Goal: Task Accomplishment & Management: Manage account settings

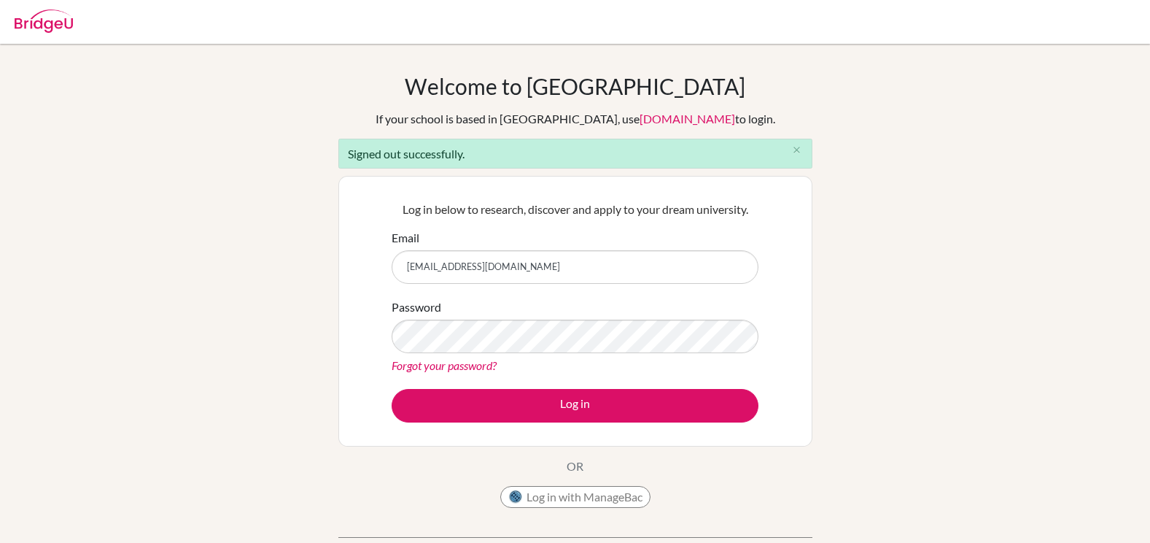
click at [515, 394] on button "Log in" at bounding box center [575, 406] width 367 height 34
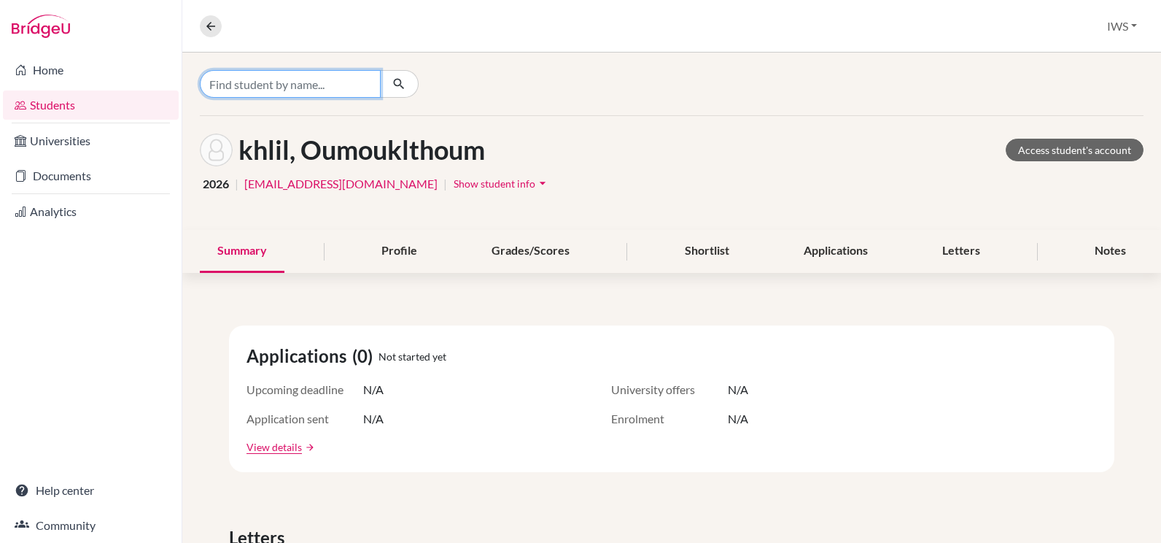
click at [341, 88] on input "Find student by name..." at bounding box center [290, 84] width 181 height 28
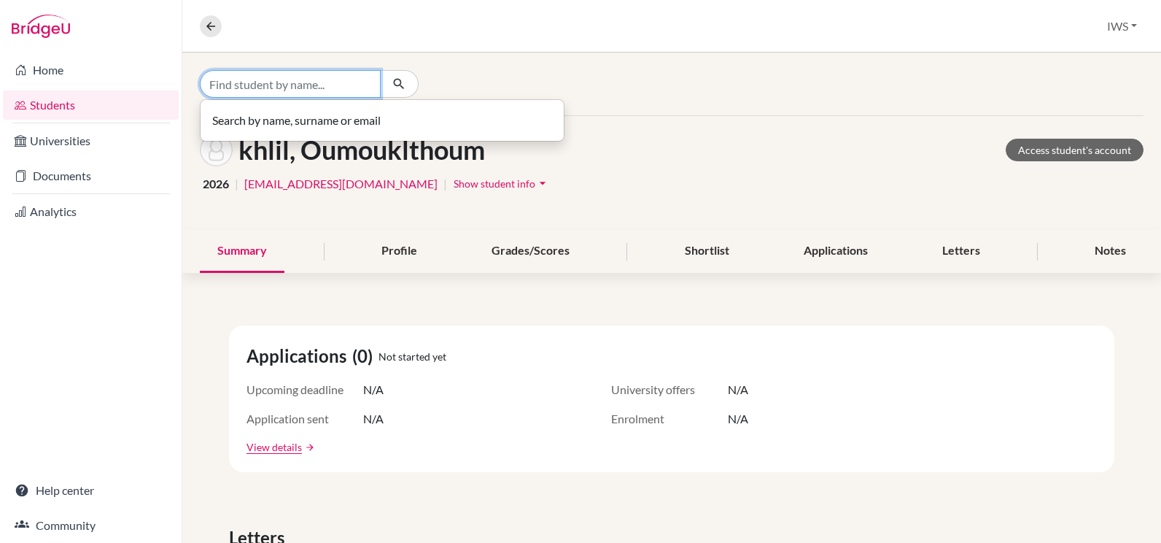
paste input "[EMAIL_ADDRESS][DOMAIN_NAME]"
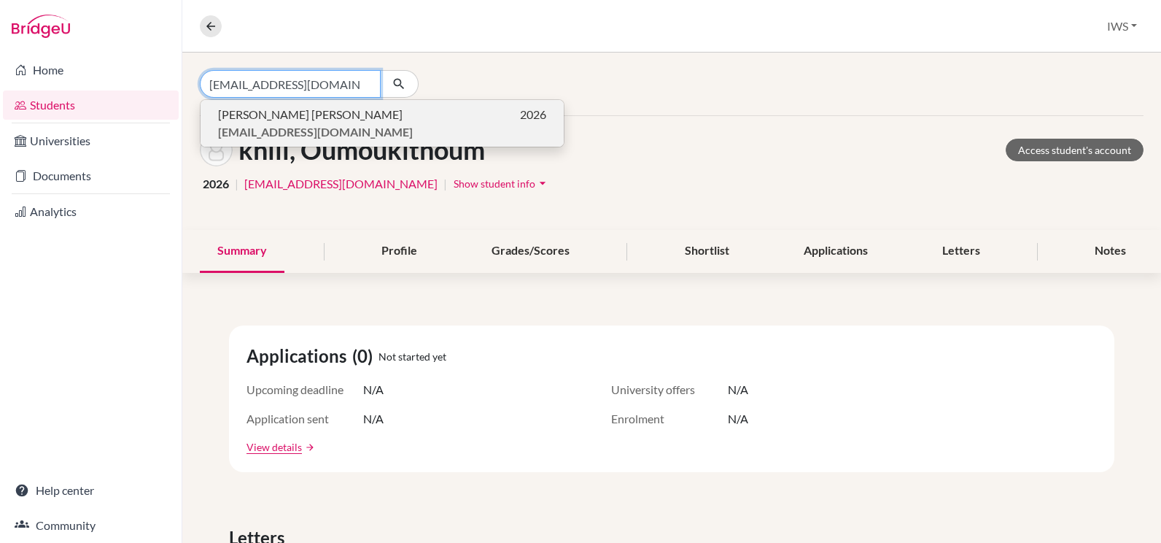
type input "[EMAIL_ADDRESS][DOMAIN_NAME]"
click at [335, 128] on b "[EMAIL_ADDRESS][DOMAIN_NAME]" at bounding box center [315, 132] width 195 height 14
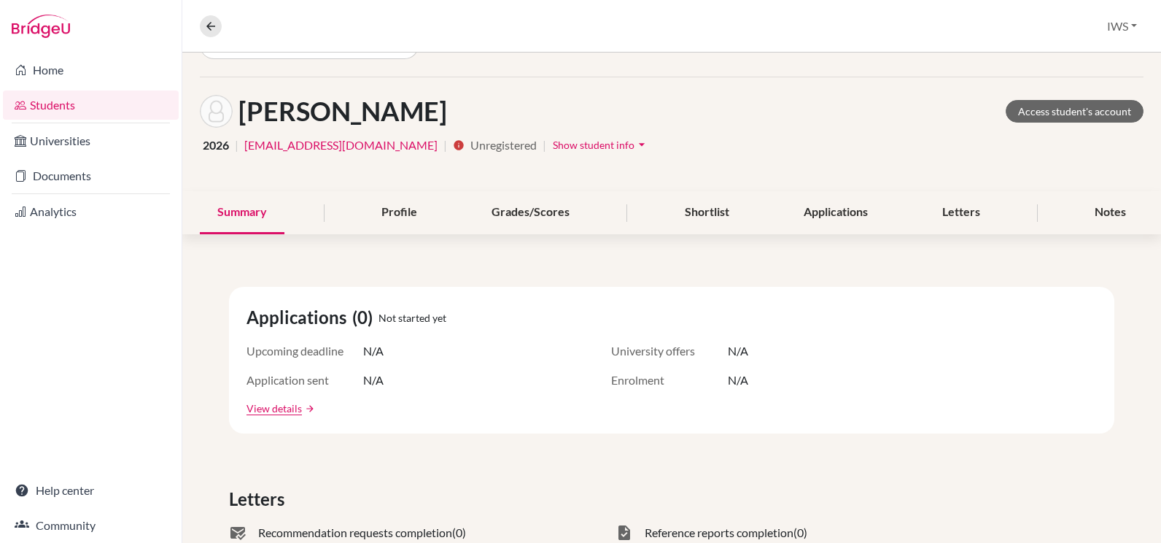
scroll to position [73, 0]
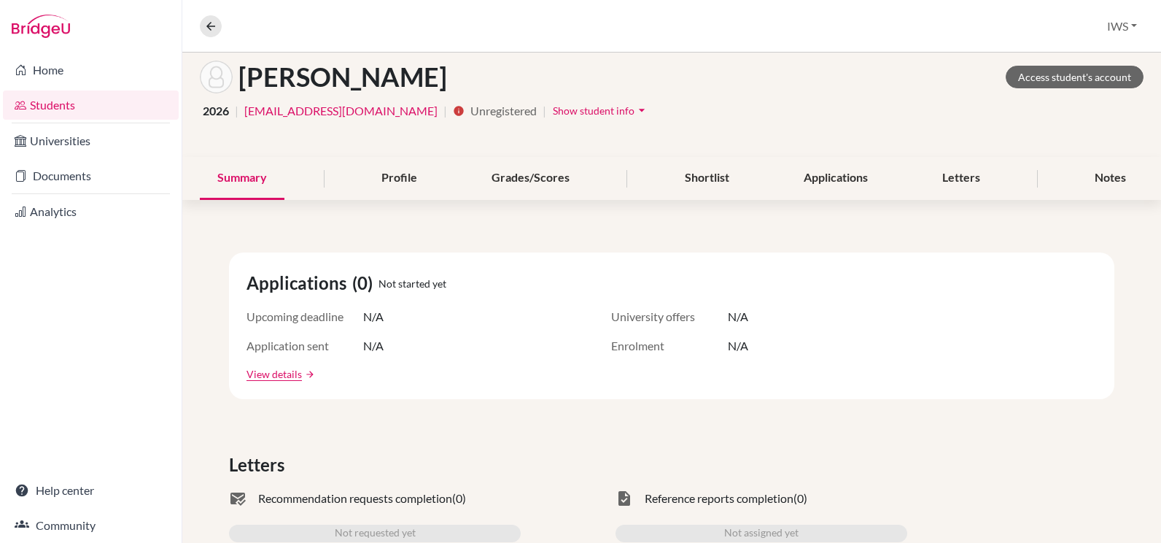
click at [557, 108] on span "Show student info" at bounding box center [594, 110] width 82 height 12
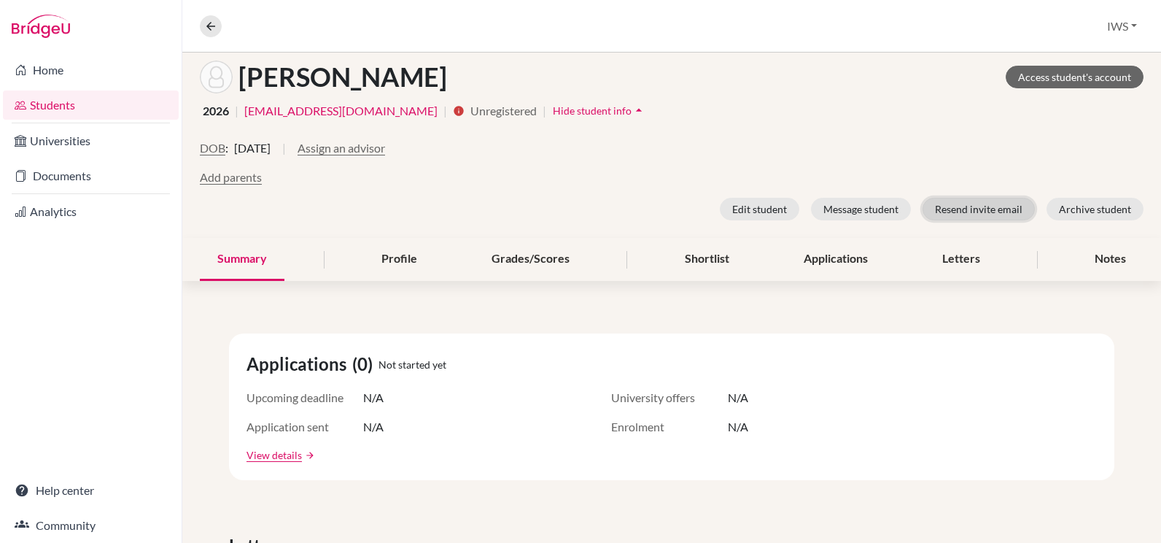
click at [965, 211] on button "Resend invite email" at bounding box center [978, 209] width 112 height 23
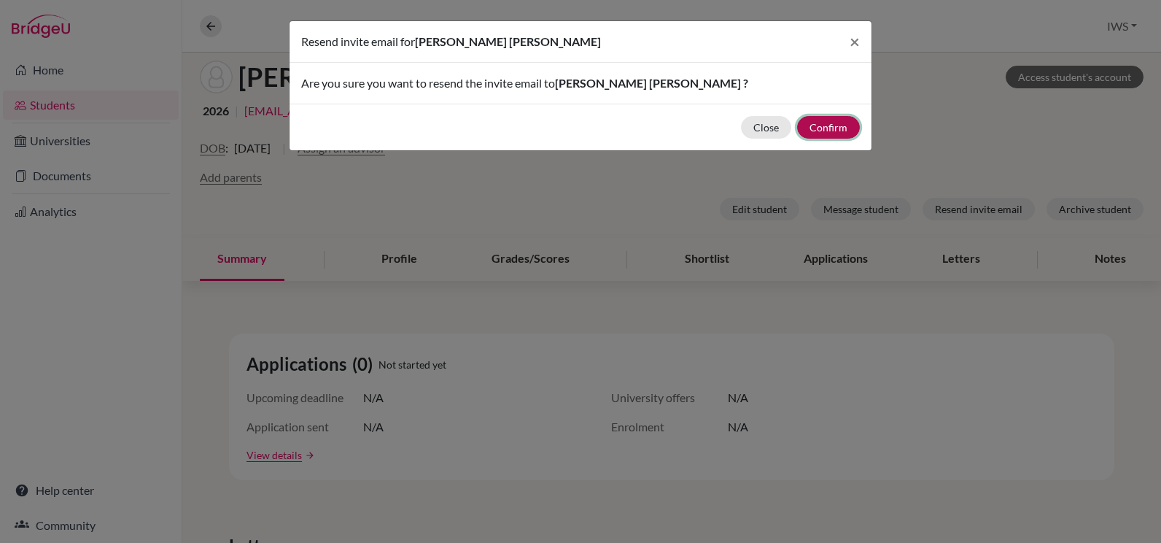
click at [836, 129] on button "Confirm" at bounding box center [828, 127] width 63 height 23
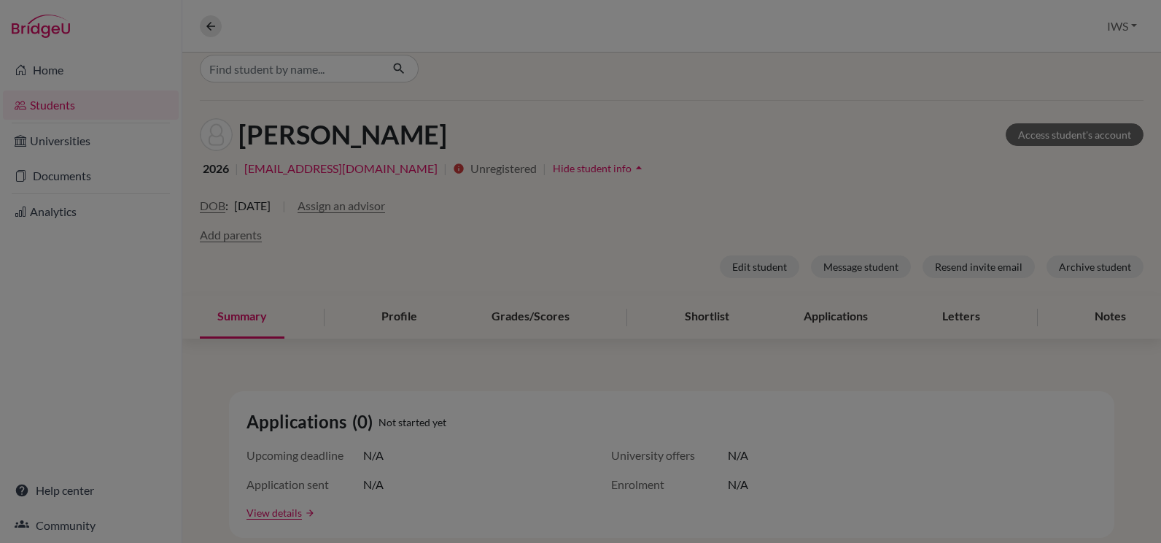
scroll to position [131, 0]
